Goal: Task Accomplishment & Management: Manage account settings

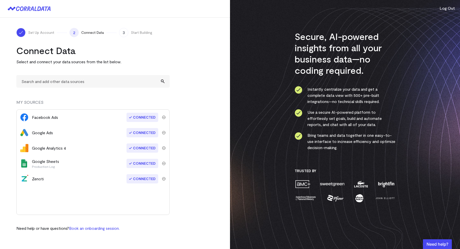
click at [437, 8] on div "Secure, AI-powered insights from all your business data—no coding required. Ins…" at bounding box center [345, 124] width 230 height 249
click at [440, 9] on div "Secure, AI-powered insights from all your business data—no coding required. Ins…" at bounding box center [345, 124] width 230 height 249
click at [442, 8] on button "Log Out" at bounding box center [447, 8] width 15 height 6
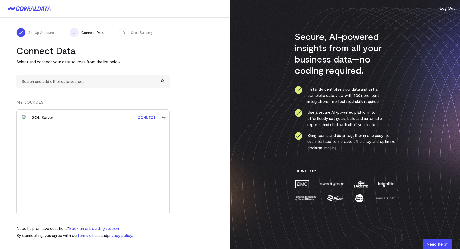
click at [153, 119] on link "Connect" at bounding box center [146, 117] width 23 height 9
